Goal: Use online tool/utility: Utilize a website feature to perform a specific function

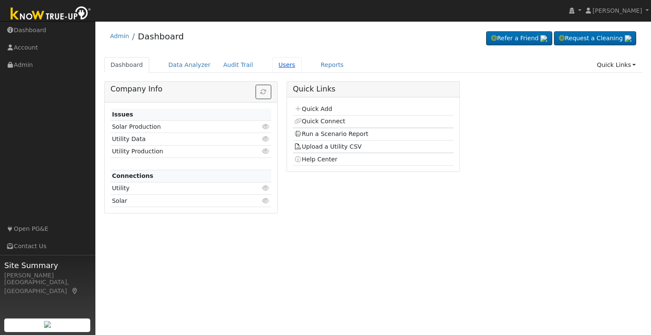
click at [272, 67] on link "Users" at bounding box center [287, 65] width 30 height 16
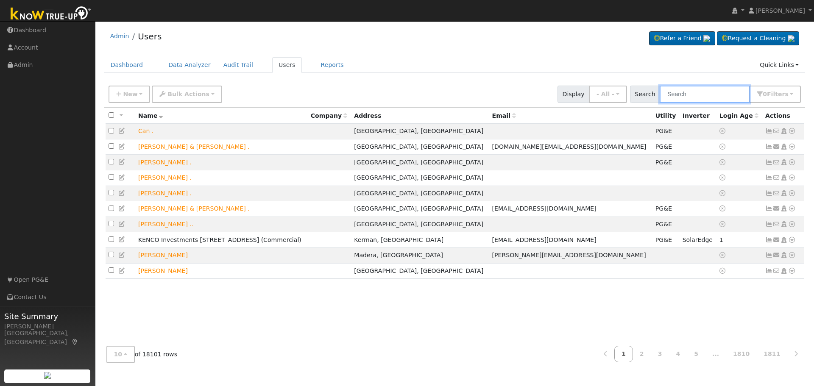
click at [651, 94] on input "text" at bounding box center [705, 94] width 90 height 17
type input "adham"
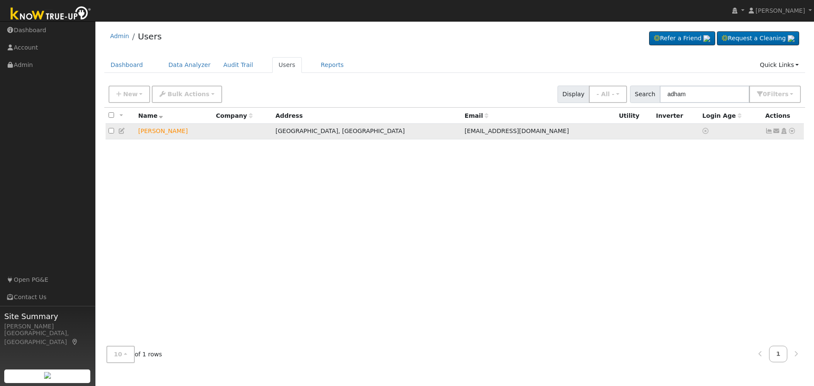
click at [651, 133] on icon at bounding box center [792, 131] width 8 height 6
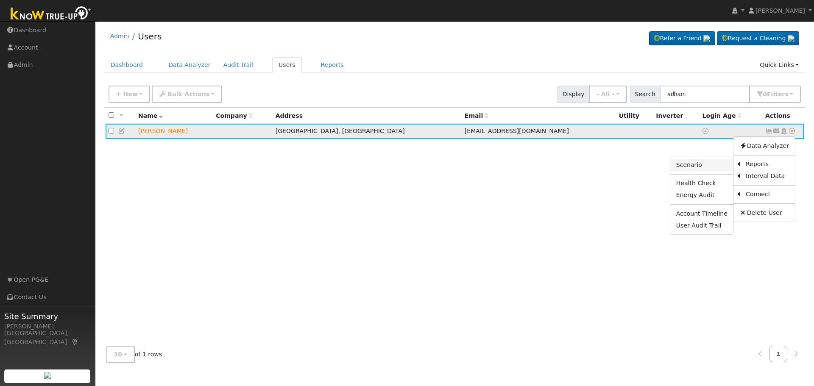
click at [651, 171] on link "Scenario" at bounding box center [701, 165] width 63 height 12
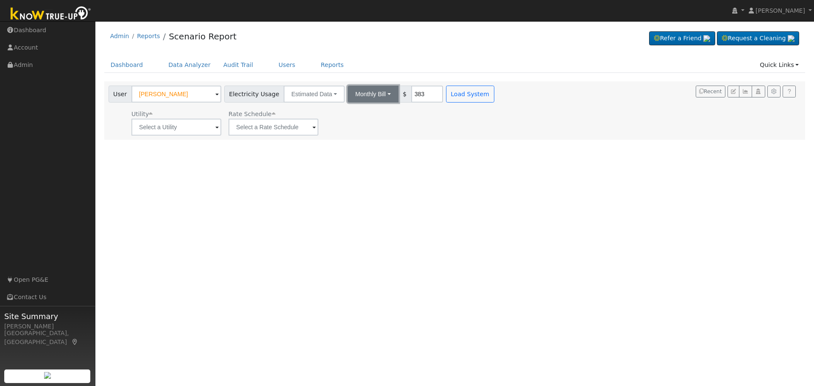
click at [380, 96] on button "Monthly Bill" at bounding box center [373, 94] width 51 height 17
click at [367, 117] on link "Annual Consumption" at bounding box center [361, 113] width 74 height 12
type input "7185"
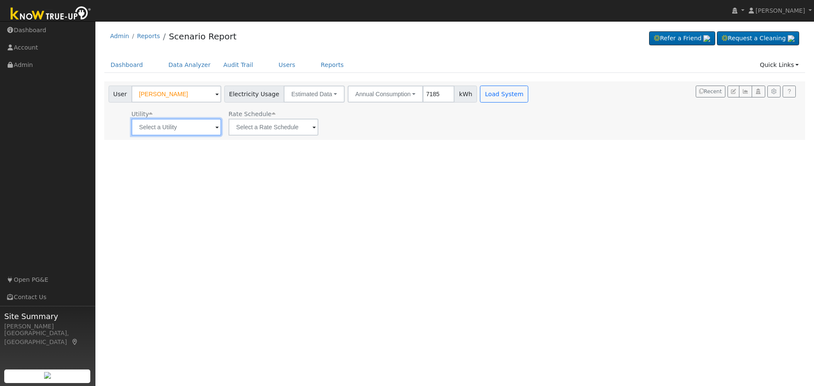
click at [209, 127] on input "text" at bounding box center [176, 127] width 90 height 17
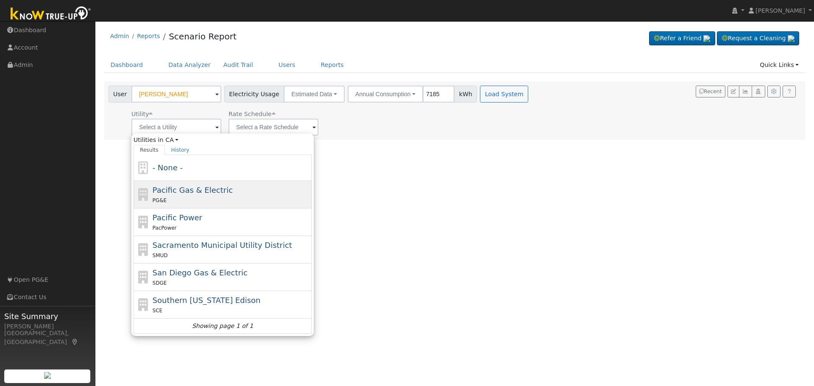
click at [207, 195] on span "Pacific Gas & Electric" at bounding box center [193, 190] width 80 height 9
type input "Pacific Gas & Electric"
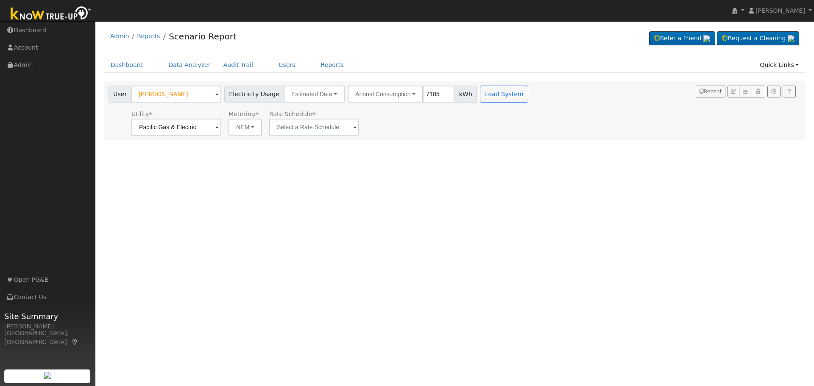
click at [353, 128] on span at bounding box center [354, 128] width 3 height 10
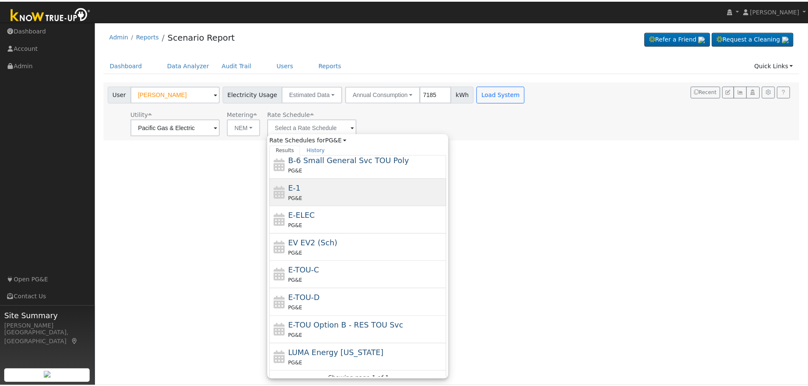
scroll to position [148, 0]
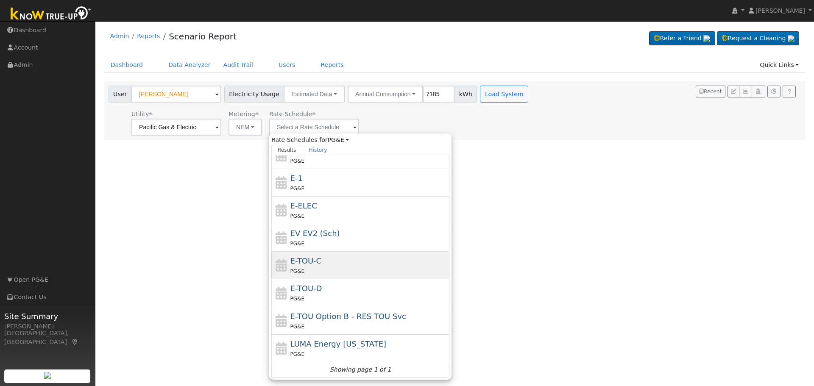
click at [327, 265] on div "E-TOU-C PG&E" at bounding box center [368, 265] width 157 height 20
type input "E-TOU-C"
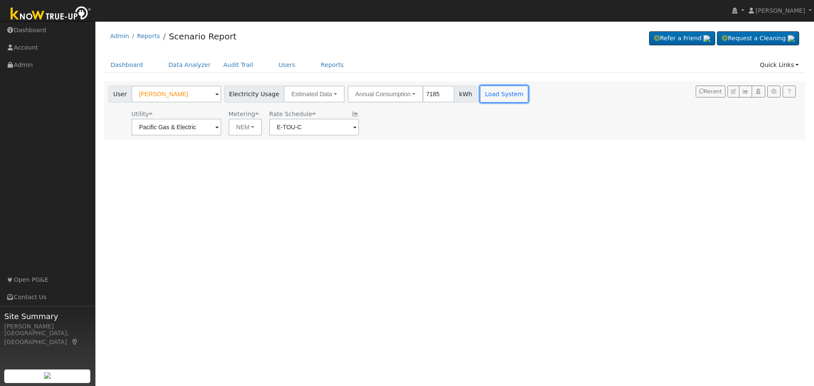
click at [482, 91] on button "Load System" at bounding box center [504, 94] width 48 height 17
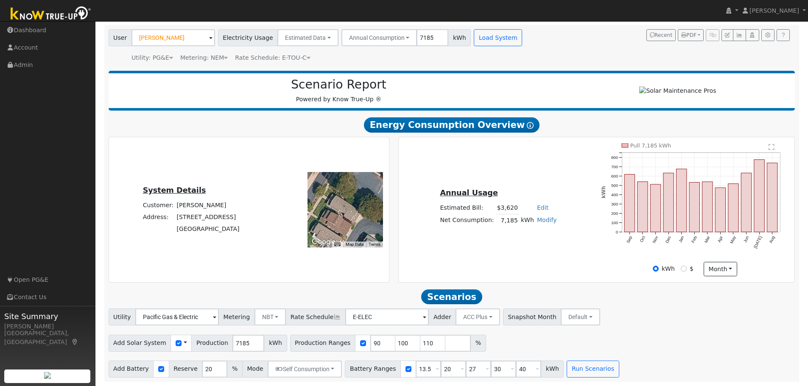
scroll to position [60, 0]
click at [233, 344] on input "7185" at bounding box center [248, 343] width 32 height 17
type input "8876"
click at [360, 343] on input "checkbox" at bounding box center [363, 344] width 6 height 6
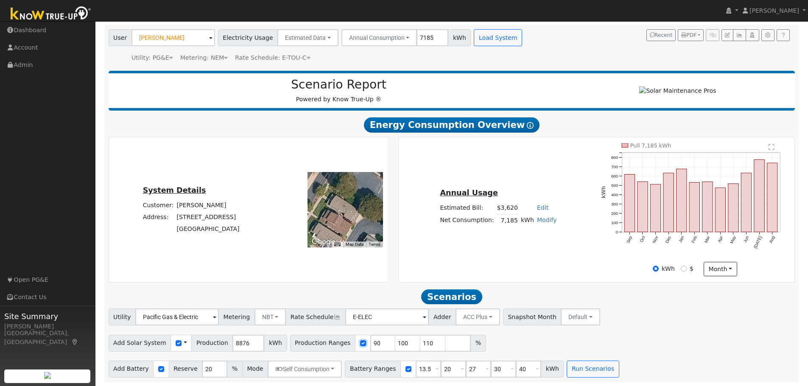
checkbox input "false"
click at [516, 371] on input "40" at bounding box center [528, 369] width 25 height 17
click at [474, 356] on div "Utility Pacific Gas & Electric Metering NBT NEM NBT Rate Schedule E-ELEC Adder …" at bounding box center [451, 343] width 695 height 69
click at [516, 370] on input "40" at bounding box center [528, 369] width 25 height 17
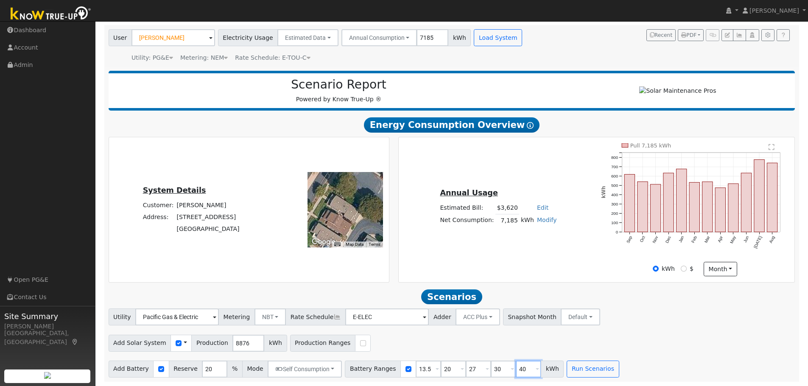
click at [516, 370] on input "40" at bounding box center [528, 369] width 25 height 17
type input "10"
type input "13.5"
type input "20"
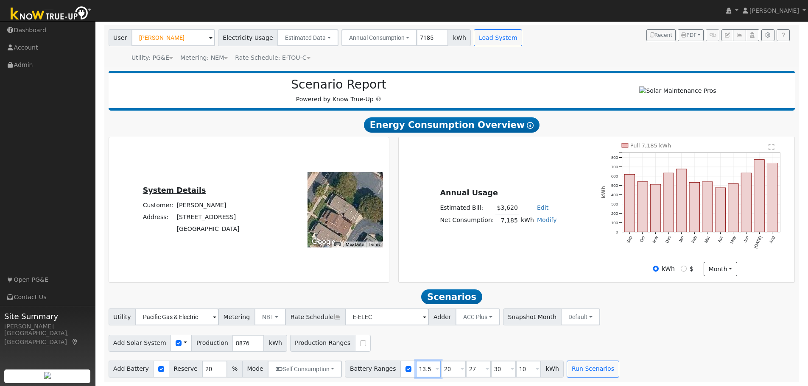
type input "27"
type input "30"
click at [416, 372] on input "10" at bounding box center [428, 369] width 25 height 17
click at [441, 368] on input "13.5" at bounding box center [453, 369] width 25 height 17
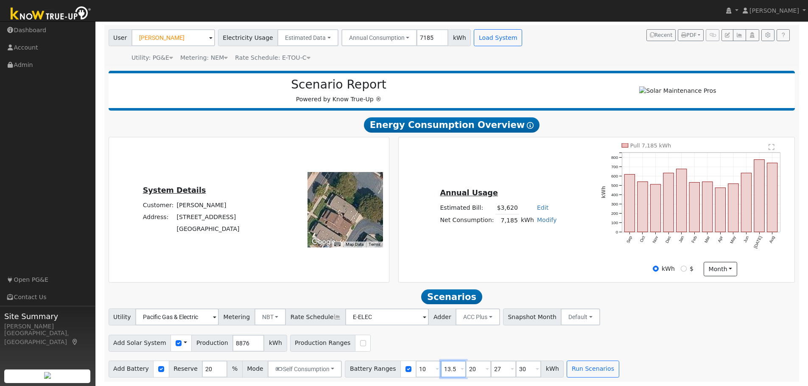
click at [441, 368] on input "13.5" at bounding box center [453, 369] width 25 height 17
type input "20"
type input "27"
type input "30"
type input "20"
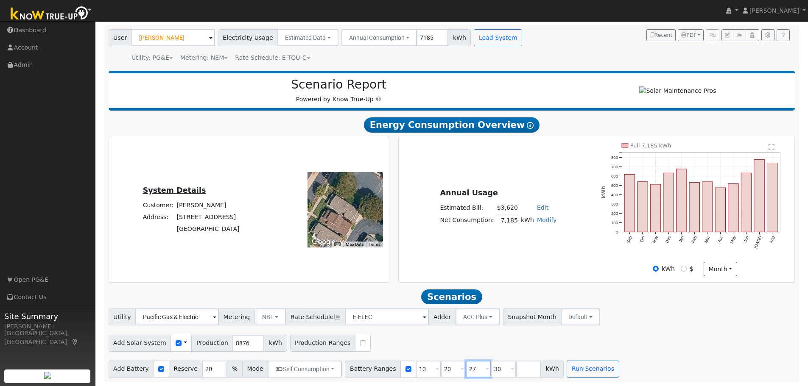
type input "30"
type input "40"
click at [589, 369] on button "Run Scenarios" at bounding box center [593, 369] width 52 height 17
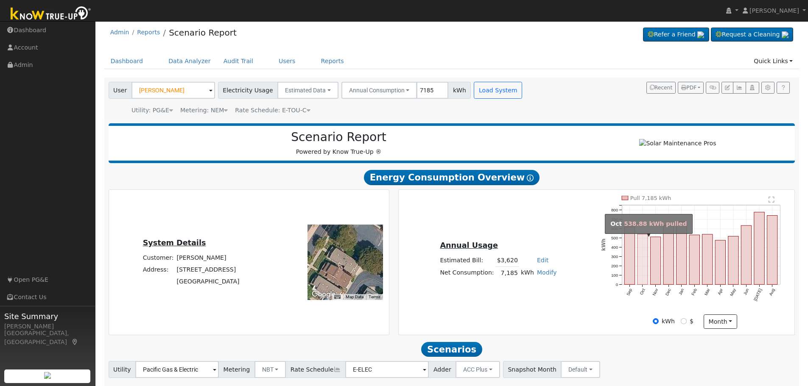
scroll to position [0, 0]
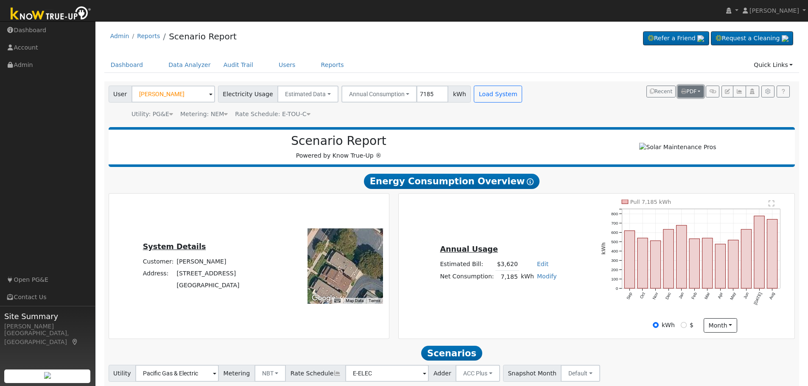
click at [697, 93] on button "PDF" at bounding box center [691, 92] width 26 height 12
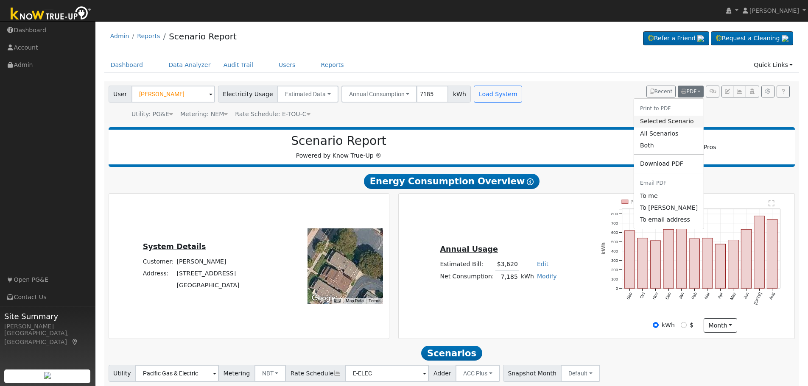
click at [684, 120] on link "Selected Scenario" at bounding box center [669, 122] width 70 height 12
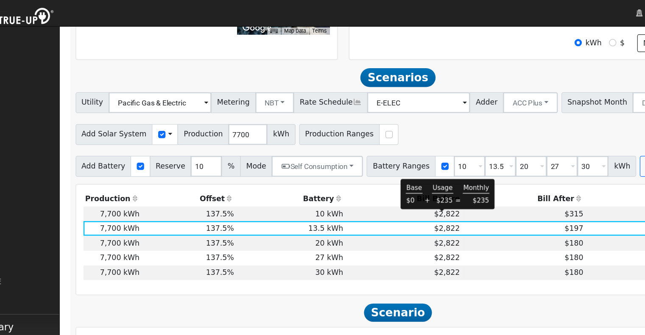
scroll to position [274, 0]
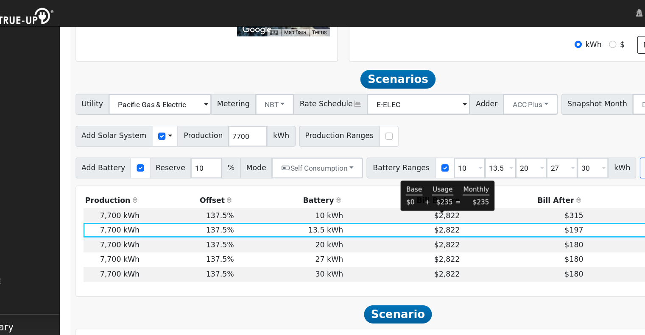
click at [405, 179] on span "$2,822" at bounding box center [409, 175] width 21 height 7
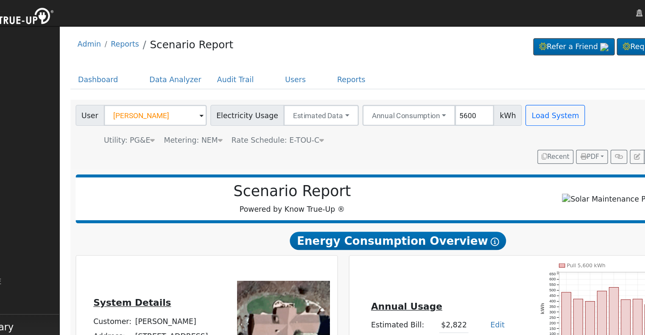
scroll to position [0, 0]
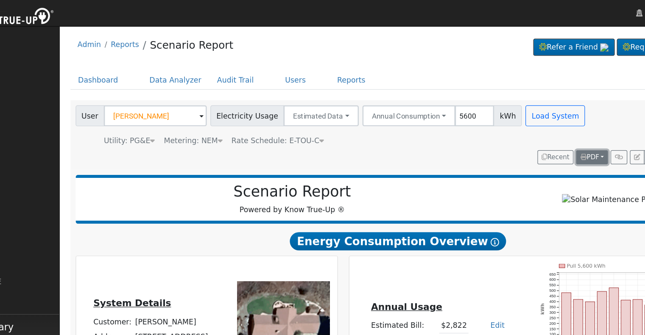
click at [536, 129] on button "PDF" at bounding box center [528, 128] width 26 height 12
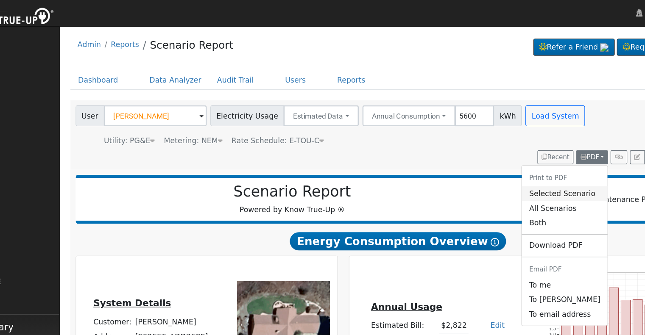
click at [516, 157] on link "Selected Scenario" at bounding box center [506, 157] width 70 height 12
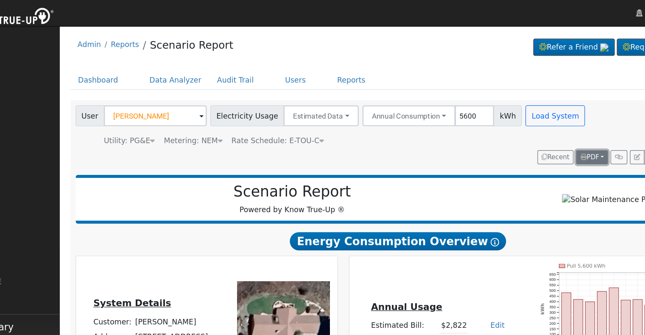
click at [533, 127] on span "PDF" at bounding box center [525, 128] width 15 height 6
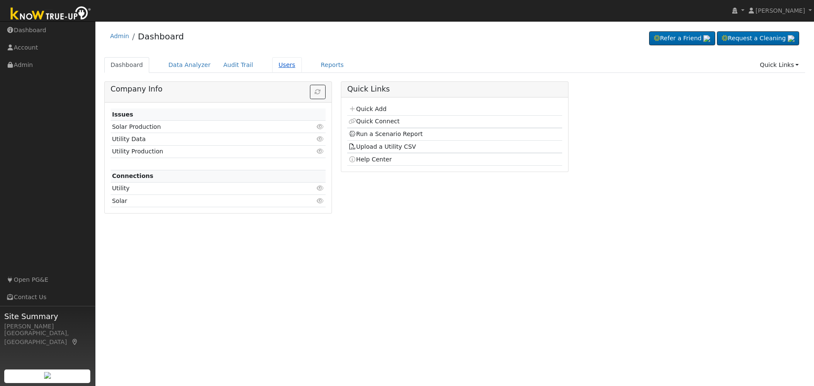
click at [274, 68] on link "Users" at bounding box center [287, 65] width 30 height 16
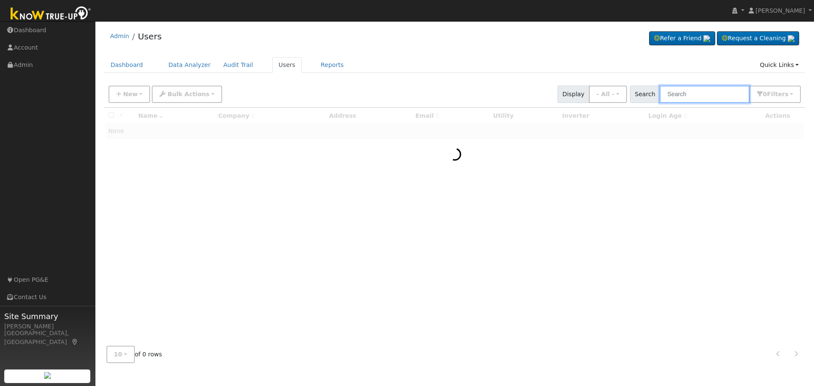
click at [715, 91] on input "text" at bounding box center [705, 94] width 90 height 17
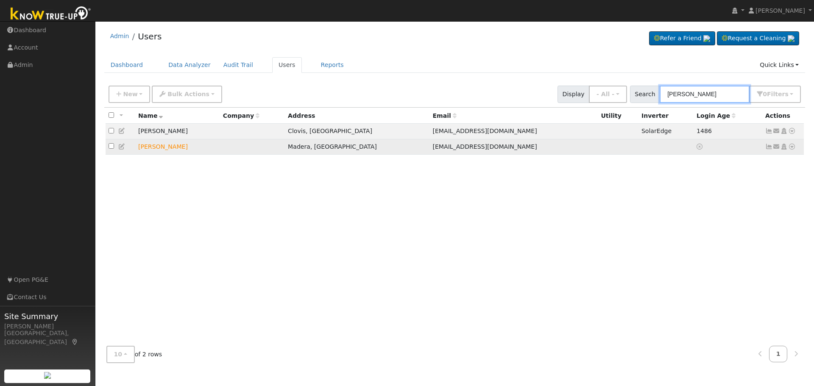
type input "[PERSON_NAME]"
click at [790, 150] on icon at bounding box center [792, 147] width 8 height 6
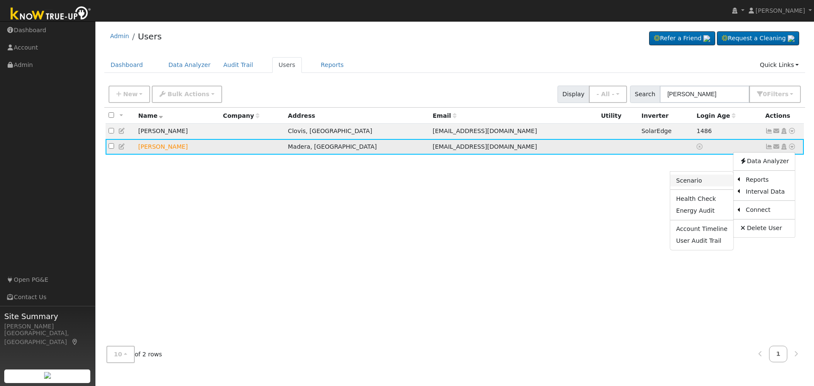
click at [698, 184] on link "Scenario" at bounding box center [701, 181] width 63 height 12
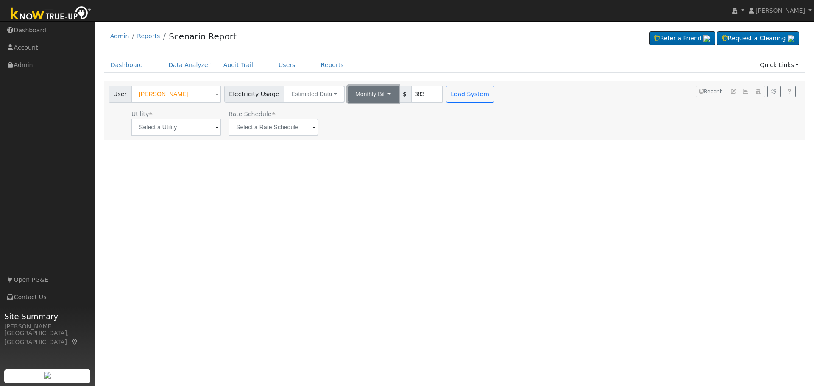
click at [371, 92] on button "Monthly Bill" at bounding box center [373, 94] width 51 height 17
click at [366, 113] on link "Annual Consumption" at bounding box center [361, 113] width 74 height 12
type input "12000"
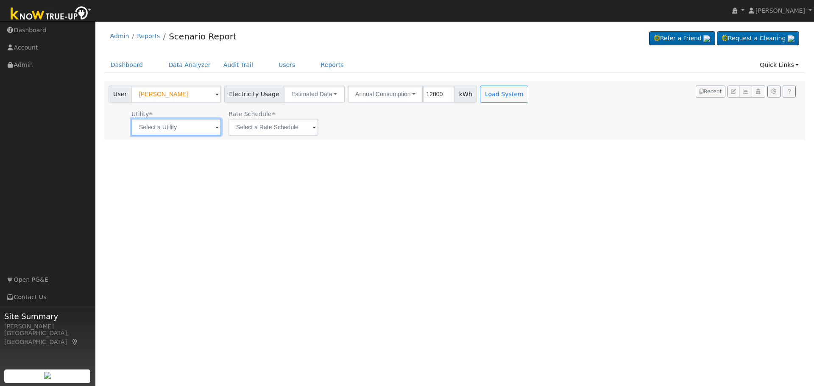
click at [212, 128] on input "text" at bounding box center [176, 127] width 90 height 17
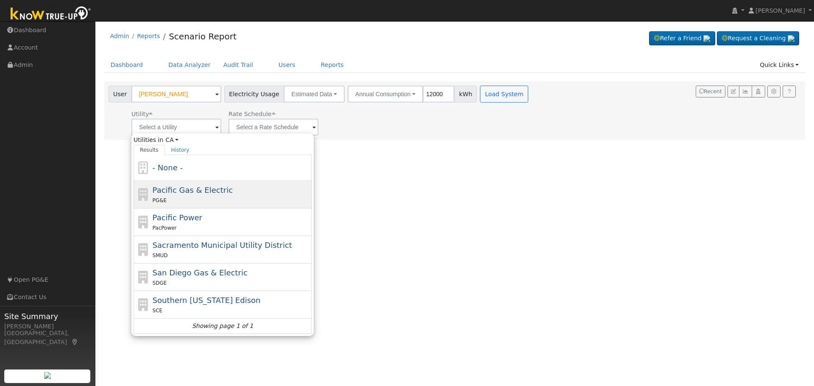
click at [196, 190] on span "Pacific Gas & Electric" at bounding box center [193, 190] width 80 height 9
type input "Pacific Gas & Electric"
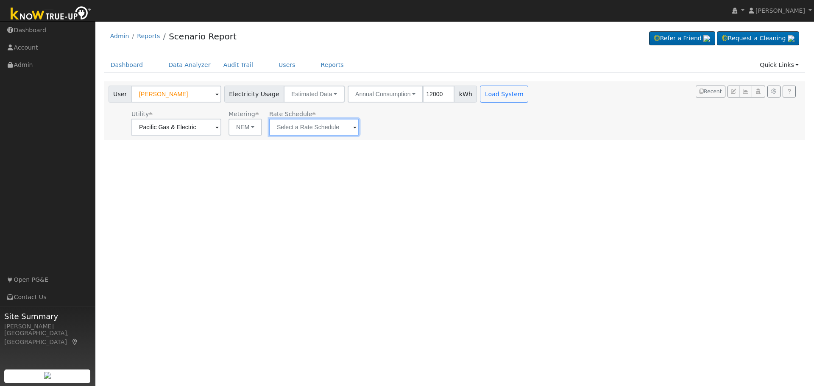
click at [340, 128] on input "text" at bounding box center [314, 127] width 90 height 17
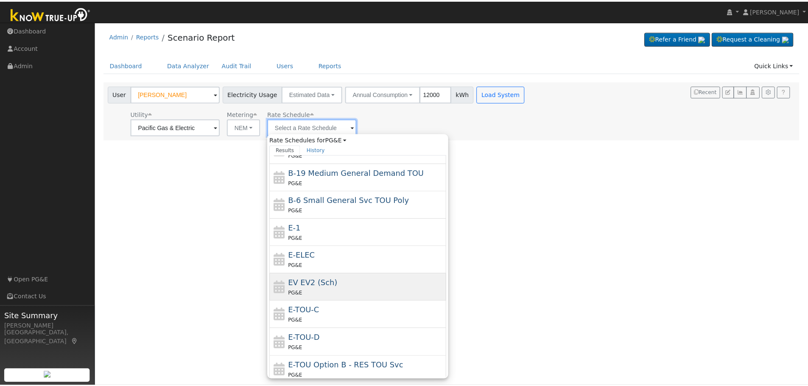
scroll to position [127, 0]
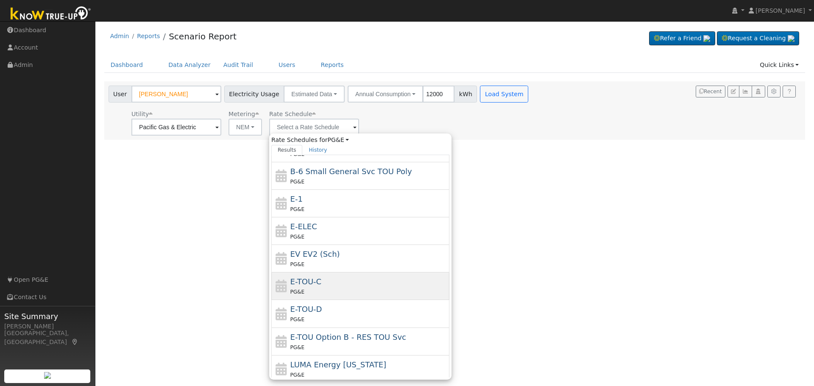
click at [330, 287] on div "E-TOU-C PG&E" at bounding box center [368, 286] width 157 height 20
type input "E-TOU-C"
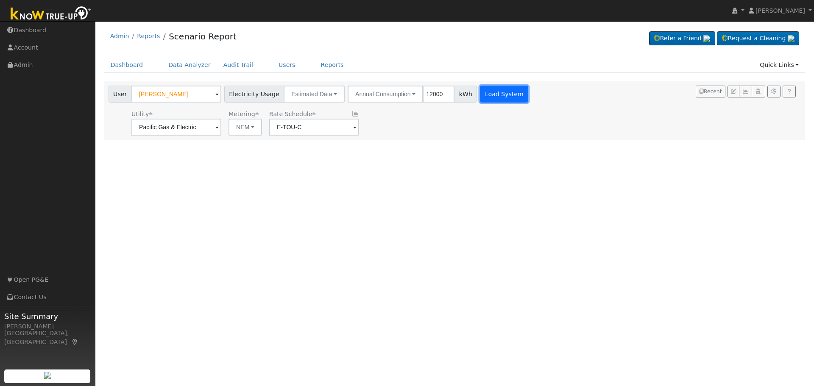
click at [489, 98] on button "Load System" at bounding box center [504, 94] width 48 height 17
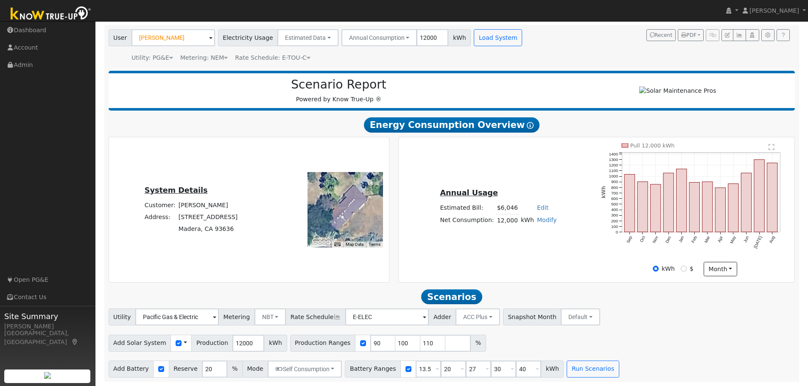
scroll to position [60, 0]
click at [233, 345] on input "12000" at bounding box center [248, 343] width 32 height 17
type input "15000"
click at [360, 344] on input "checkbox" at bounding box center [363, 344] width 6 height 6
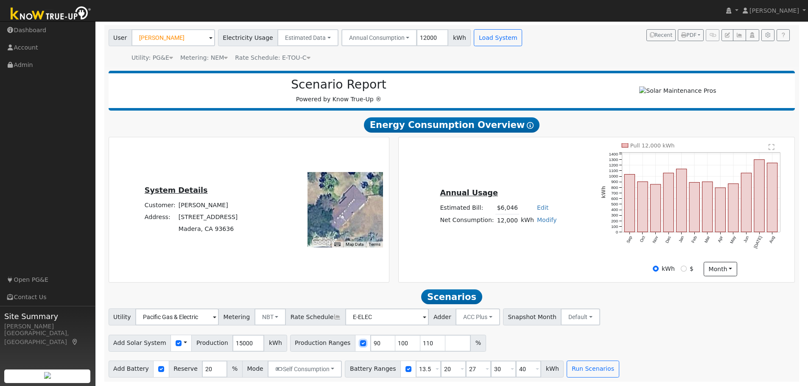
checkbox input "false"
click at [569, 372] on button "Run Scenarios" at bounding box center [593, 369] width 52 height 17
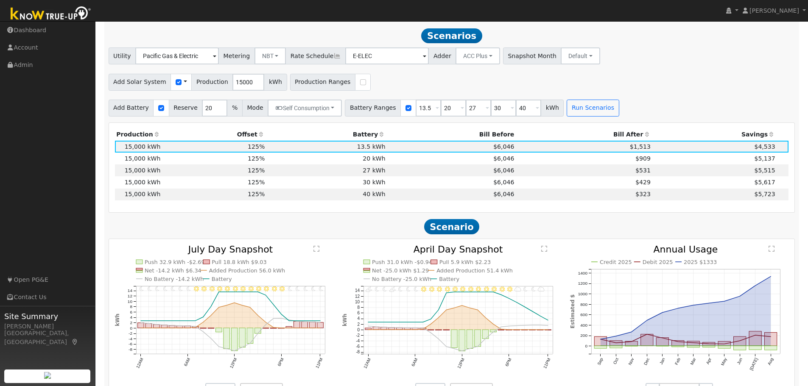
scroll to position [324, 0]
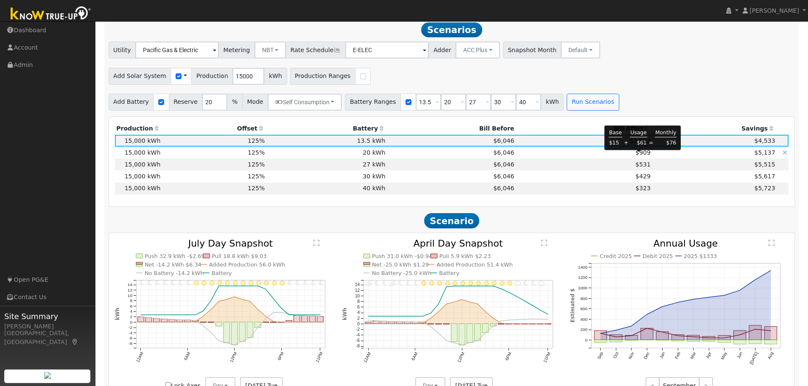
click at [637, 156] on span "$909" at bounding box center [642, 152] width 15 height 7
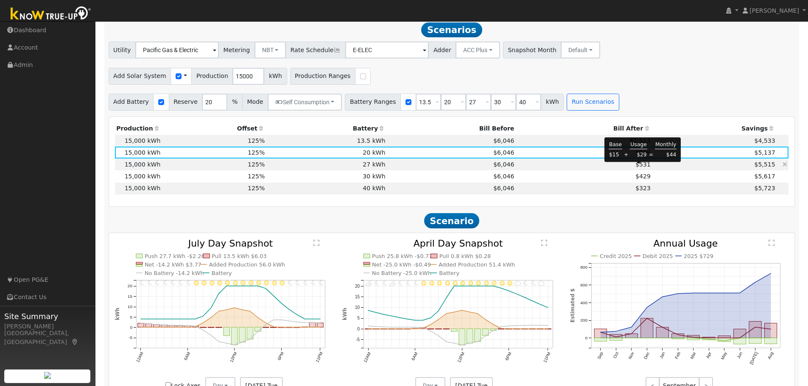
click at [639, 168] on span "$531" at bounding box center [642, 164] width 15 height 7
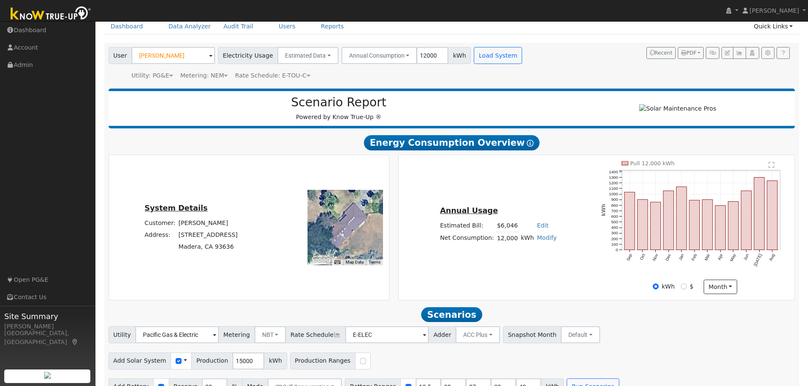
scroll to position [0, 0]
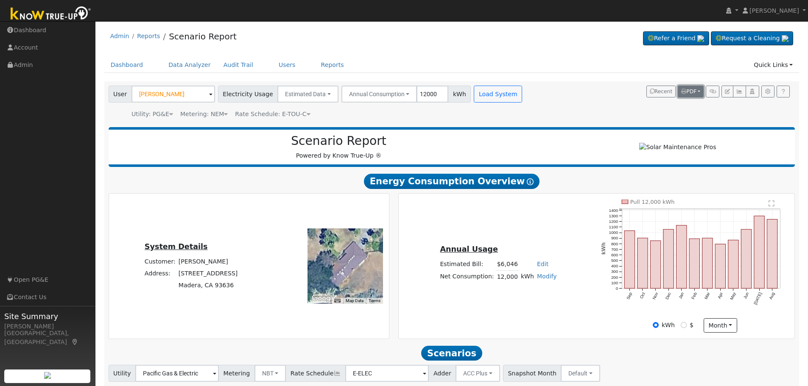
click at [696, 95] on button "PDF" at bounding box center [691, 92] width 26 height 12
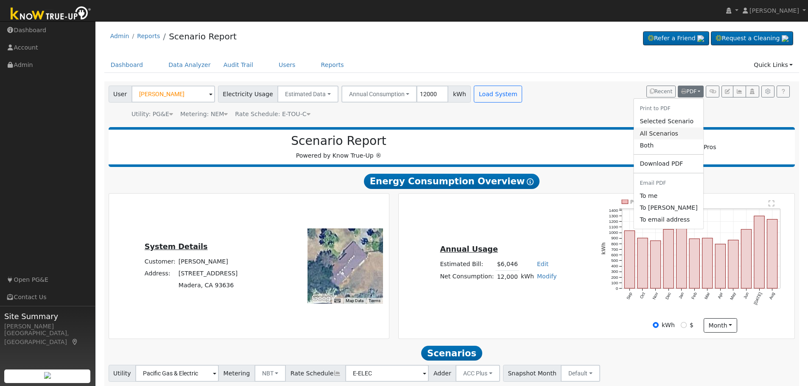
click at [669, 133] on link "All Scenarios" at bounding box center [669, 134] width 70 height 12
